Goal: Download file/media

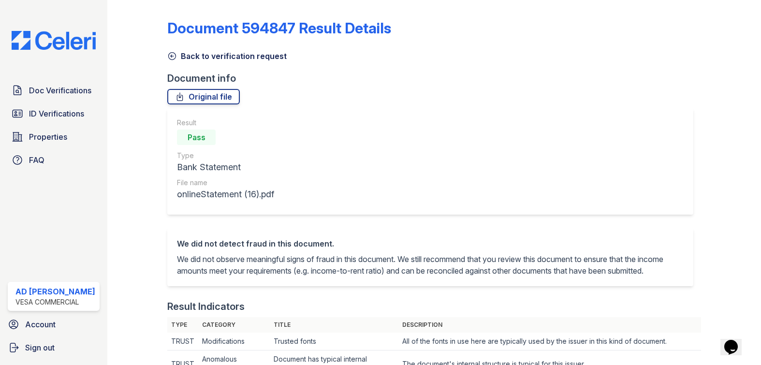
click at [173, 56] on icon at bounding box center [172, 56] width 10 height 10
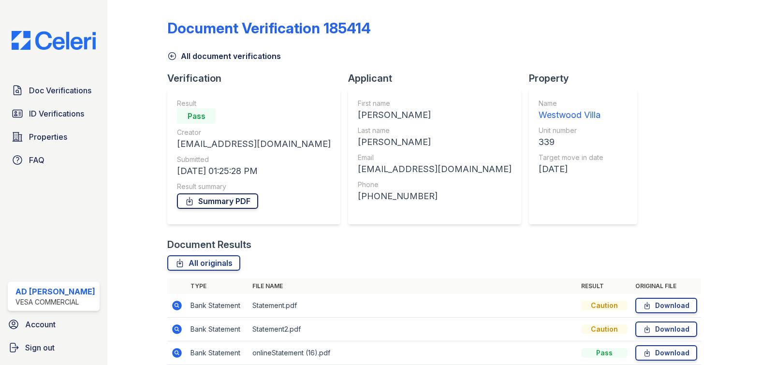
click at [224, 204] on link "Summary PDF" at bounding box center [217, 200] width 81 height 15
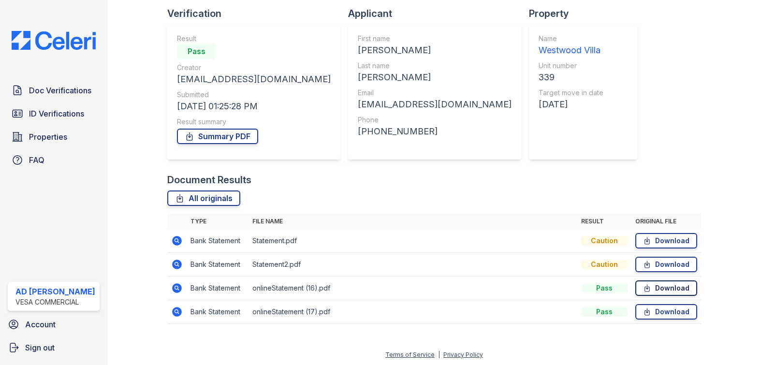
scroll to position [66, 0]
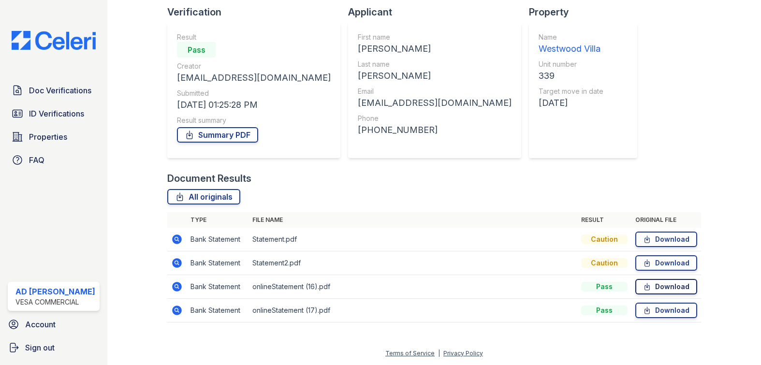
click at [659, 286] on link "Download" at bounding box center [667, 286] width 62 height 15
click at [706, 56] on div at bounding box center [723, 135] width 44 height 395
click at [177, 287] on icon at bounding box center [176, 286] width 2 height 2
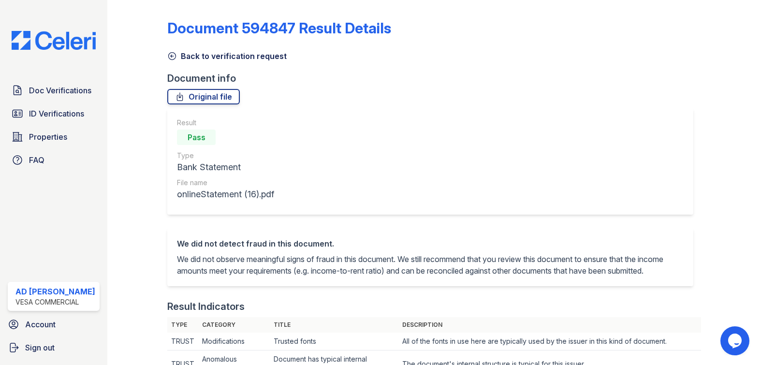
scroll to position [97, 0]
